Goal: Task Accomplishment & Management: Use online tool/utility

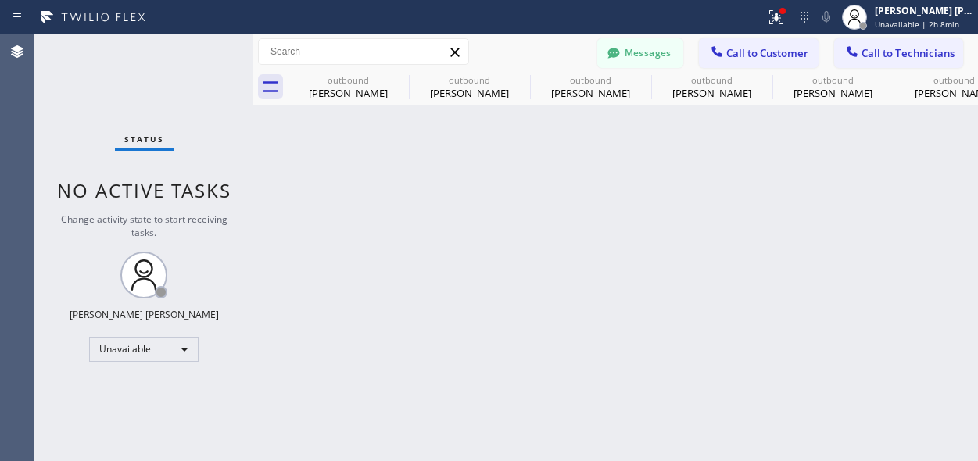
click at [731, 53] on span "Call to Customer" at bounding box center [767, 53] width 82 height 14
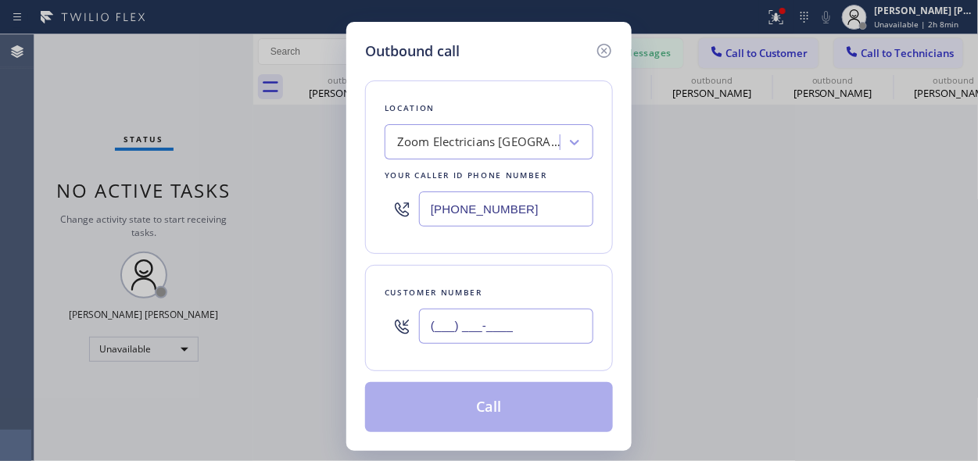
click at [464, 320] on input "(___) ___-____" at bounding box center [506, 326] width 174 height 35
paste input "415) 595-9497"
type input "[PHONE_NUMBER]"
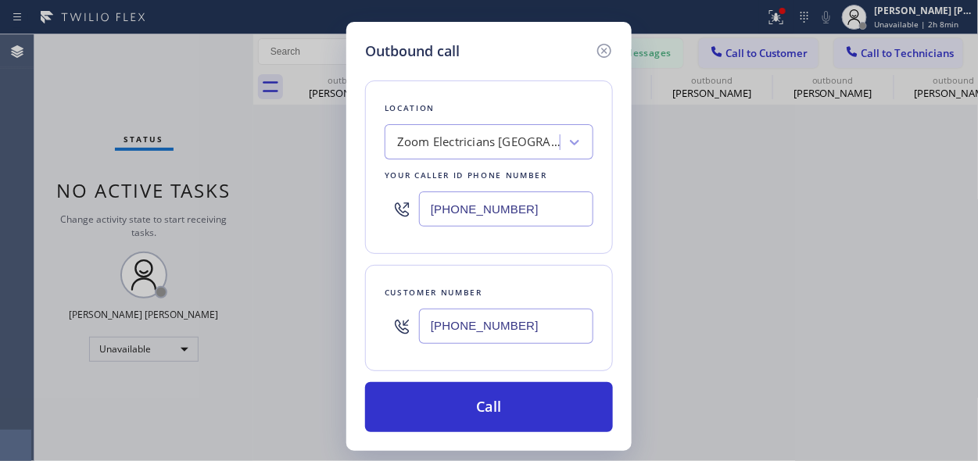
click at [180, 84] on div "Outbound call Location Zoom Electricians [GEOGRAPHIC_DATA] Your caller id phone…" at bounding box center [489, 230] width 978 height 461
click at [453, 138] on div "Zoom Electricians [GEOGRAPHIC_DATA]" at bounding box center [479, 143] width 164 height 18
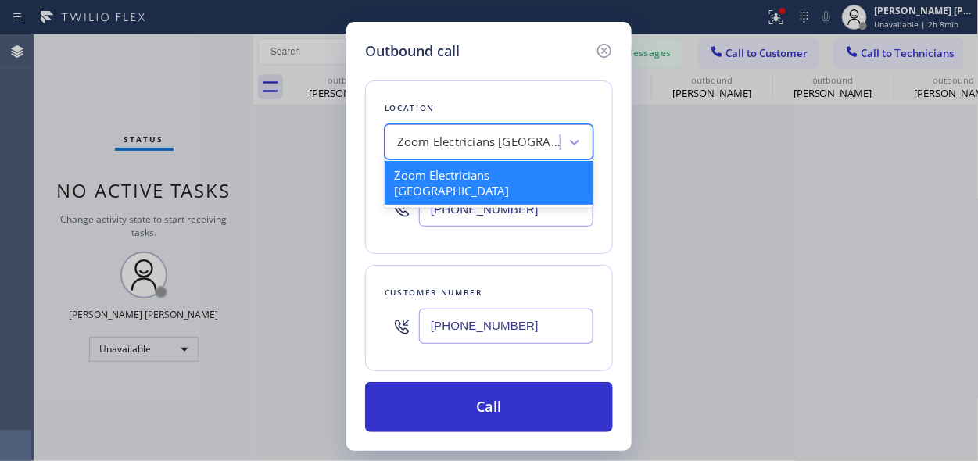
paste input "Electrical [GEOGRAPHIC_DATA]"
type input "Electrical [GEOGRAPHIC_DATA]"
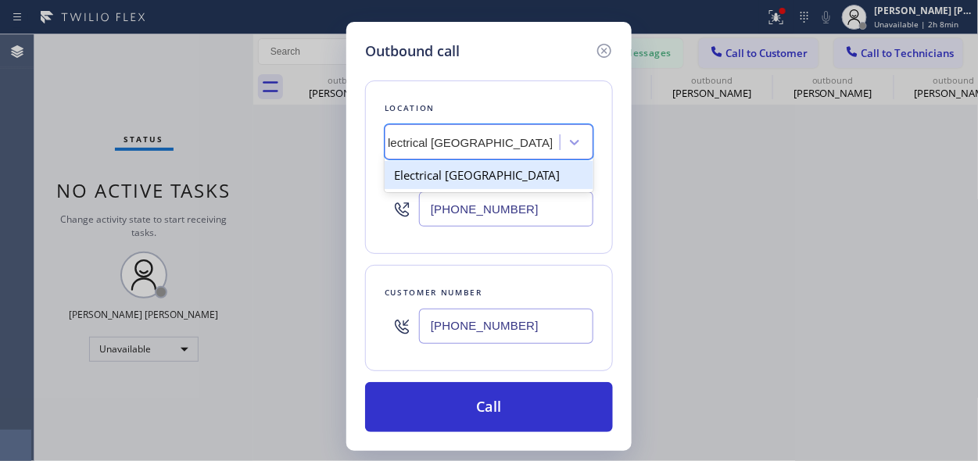
click at [459, 176] on div "Electrical [GEOGRAPHIC_DATA]" at bounding box center [489, 175] width 209 height 28
type input "[PHONE_NUMBER]"
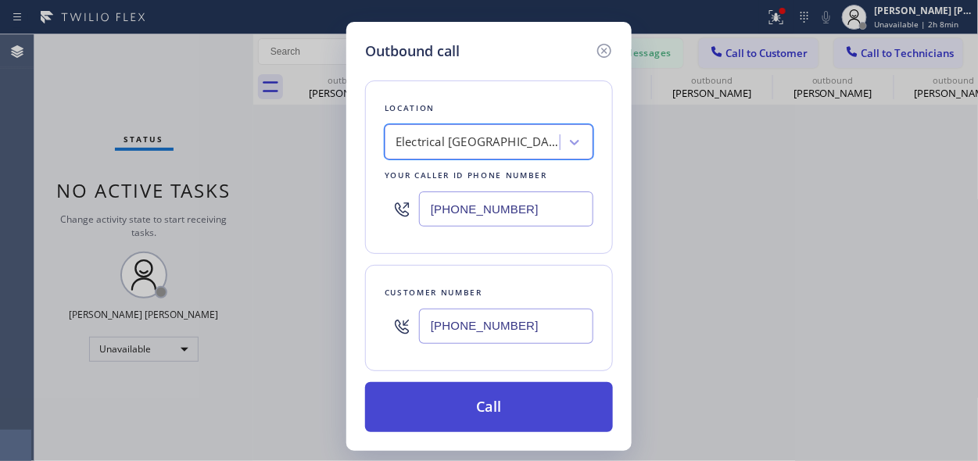
scroll to position [0, 2]
click at [514, 414] on button "Call" at bounding box center [489, 407] width 248 height 50
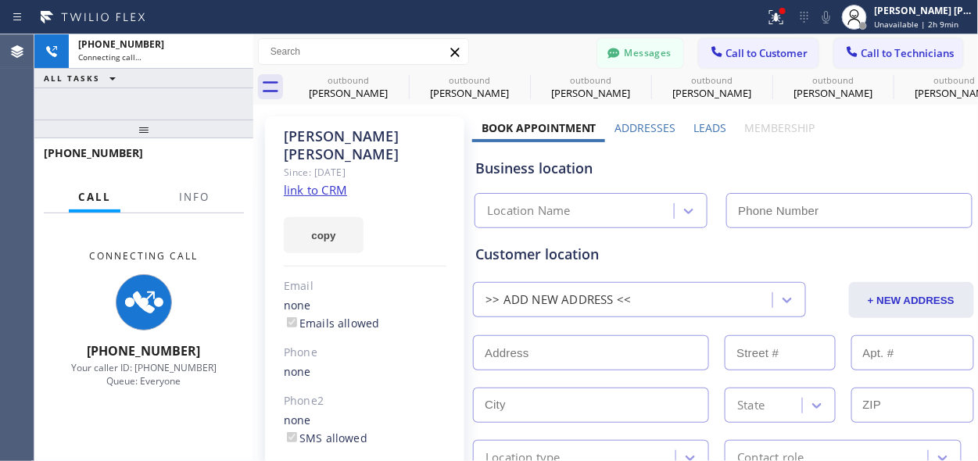
type input "[PHONE_NUMBER]"
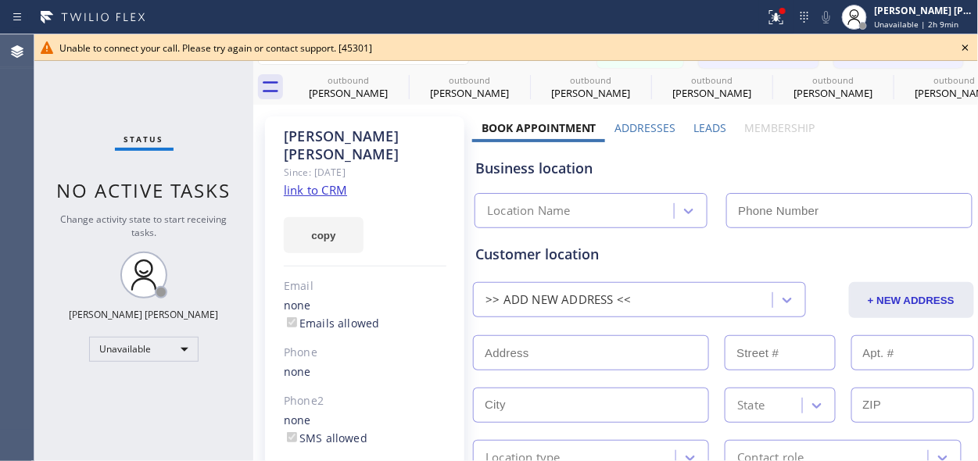
type input "[PHONE_NUMBER]"
click at [167, 95] on div "Status No active tasks Change activity state to start receiving tasks. [PERSON_…" at bounding box center [143, 247] width 219 height 427
click at [963, 43] on icon at bounding box center [965, 47] width 19 height 19
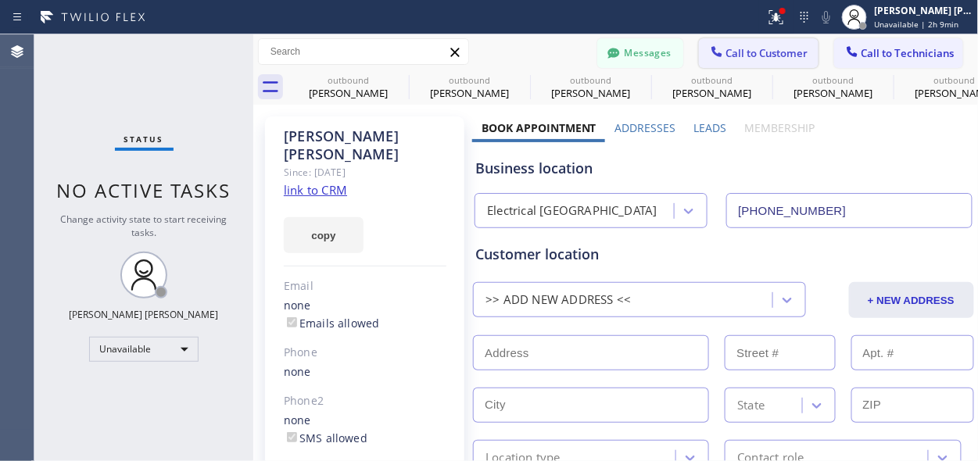
click at [766, 51] on span "Call to Customer" at bounding box center [767, 53] width 82 height 14
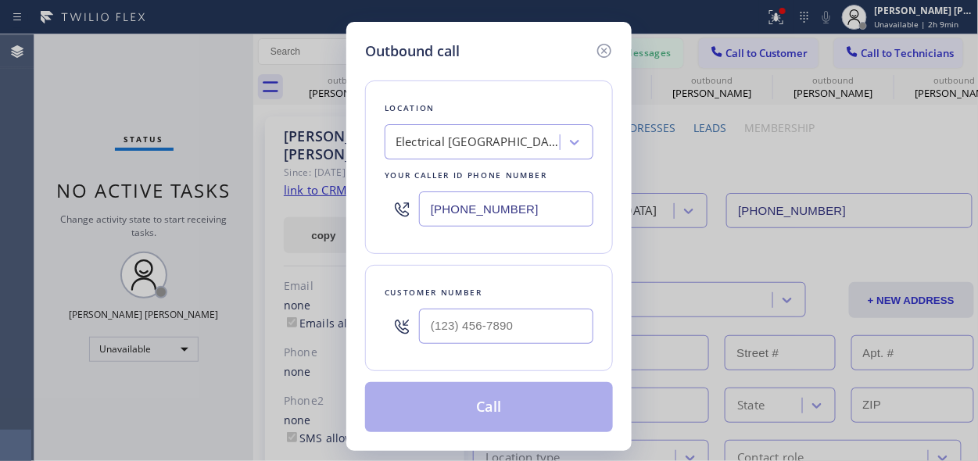
click at [64, 135] on div "Outbound call Location Electrical [GEOGRAPHIC_DATA] Your caller id phone number…" at bounding box center [489, 230] width 978 height 461
click at [511, 321] on input "(___) ___-____" at bounding box center [506, 326] width 174 height 35
paste input "415) 595-9497"
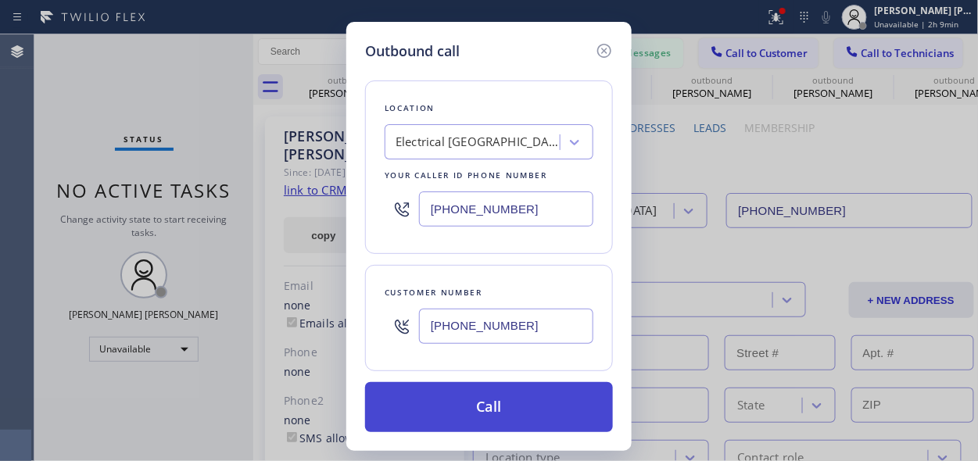
type input "[PHONE_NUMBER]"
click at [511, 395] on button "Call" at bounding box center [489, 407] width 248 height 50
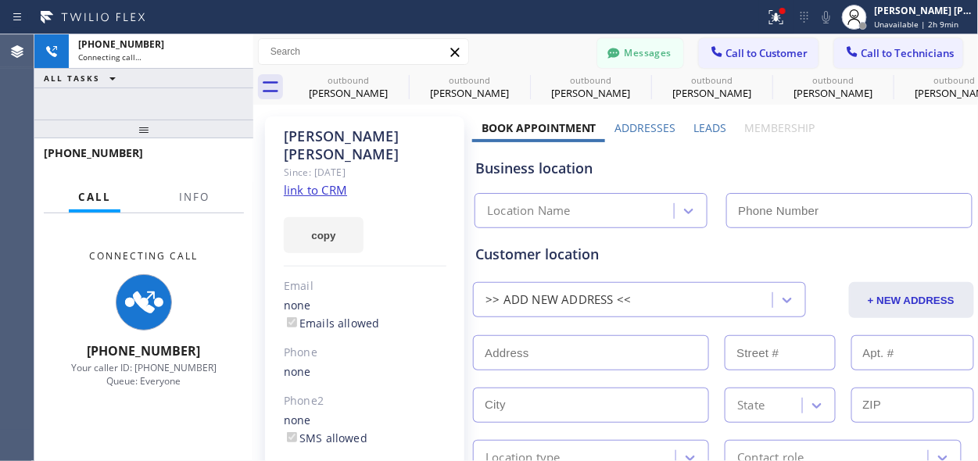
click at [242, 414] on div "Connecting Call [PHONE_NUMBER] Your caller ID: [PHONE_NUMBER] Queue: Everyone" at bounding box center [143, 318] width 219 height 210
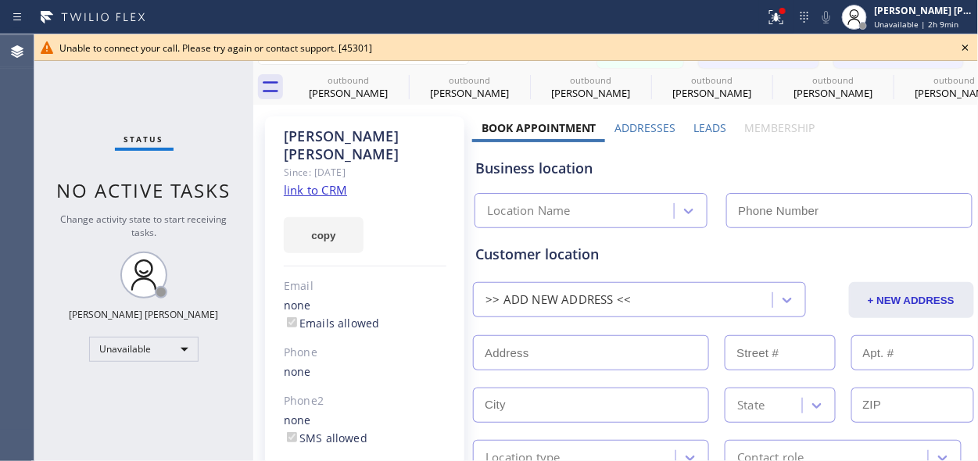
type input "[PHONE_NUMBER]"
click at [142, 87] on div "Status No active tasks Change activity state to start receiving tasks. [PERSON_…" at bounding box center [143, 247] width 219 height 427
click at [964, 44] on icon at bounding box center [965, 47] width 19 height 19
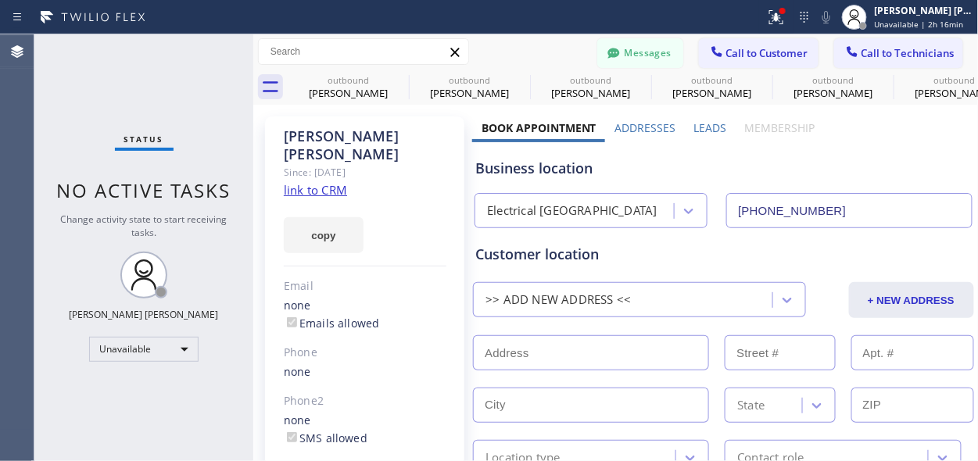
click at [91, 422] on div "Status No active tasks Change activity state to start receiving tasks. [PERSON_…" at bounding box center [143, 247] width 219 height 427
